Goal: Information Seeking & Learning: Find specific fact

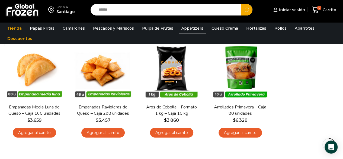
type input "******"
click at [241, 4] on button "Search" at bounding box center [246, 9] width 11 height 11
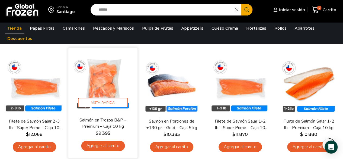
scroll to position [81, 0]
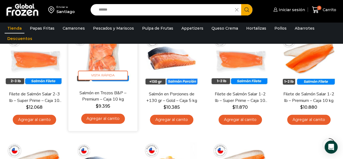
click at [123, 102] on link "Salmón en Trozos B&P – Premium – Caja 10 kg" at bounding box center [102, 96] width 55 height 13
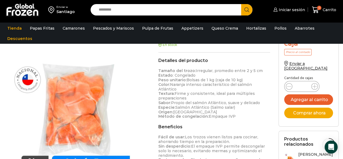
scroll to position [109, 0]
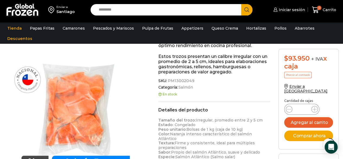
drag, startPoint x: 198, startPoint y: 81, endPoint x: 167, endPoint y: 78, distance: 30.5
click at [167, 78] on span "SKU: PM13002049" at bounding box center [214, 80] width 112 height 5
drag, startPoint x: 171, startPoint y: 81, endPoint x: 191, endPoint y: 81, distance: 20.3
click at [191, 81] on span "PM13002049" at bounding box center [180, 80] width 27 height 5
copy span "M13002049"
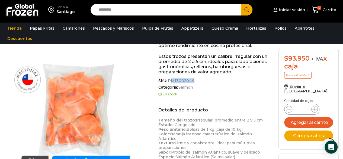
drag, startPoint x: 197, startPoint y: 82, endPoint x: 191, endPoint y: 80, distance: 6.3
click at [191, 80] on span "SKU: PM13002049" at bounding box center [214, 80] width 112 height 5
copy span "PM13002049"
click at [138, 13] on input "Search input" at bounding box center [167, 9] width 143 height 11
type input "****"
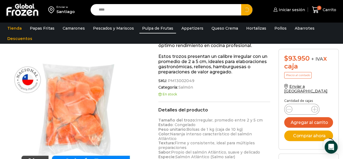
click at [241, 4] on button "Search" at bounding box center [246, 9] width 11 height 11
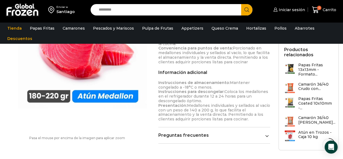
scroll to position [353, 0]
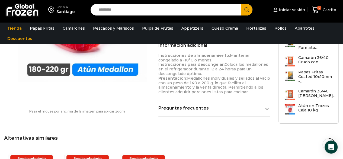
click at [223, 112] on div "Preguntas frecuentes ¿Cómo viene envasado el atún? Cada medallón está sellado a…" at bounding box center [214, 110] width 112 height 11
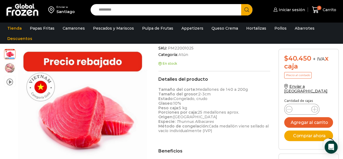
scroll to position [136, 0]
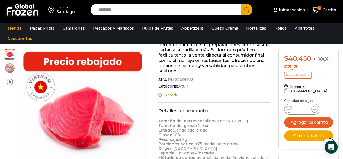
drag, startPoint x: 192, startPoint y: 79, endPoint x: 189, endPoint y: 79, distance: 2.7
click at [191, 79] on span "SKU: PM22001025" at bounding box center [214, 79] width 112 height 5
copy span "PM22001025"
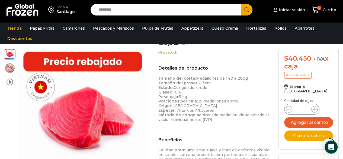
scroll to position [190, 0]
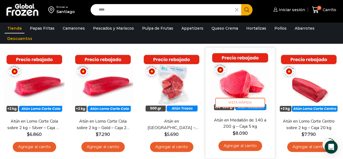
click at [236, 88] on img at bounding box center [240, 82] width 61 height 61
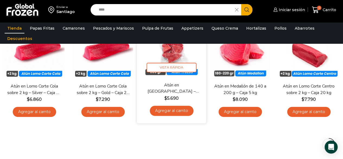
scroll to position [108, 0]
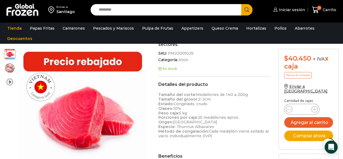
scroll to position [163, 0]
drag, startPoint x: 194, startPoint y: 52, endPoint x: 189, endPoint y: 52, distance: 5.2
click at [189, 52] on span "SKU: PM22001025" at bounding box center [214, 52] width 112 height 5
